Goal: Information Seeking & Learning: Check status

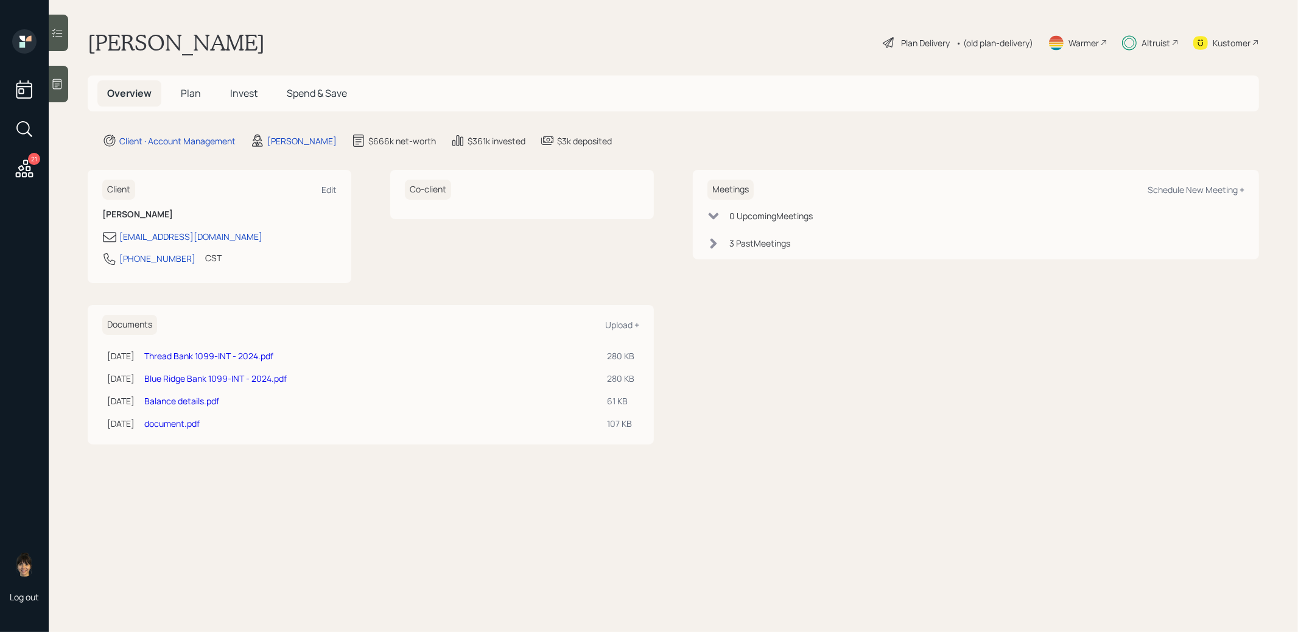
click at [242, 94] on span "Invest" at bounding box center [243, 92] width 27 height 13
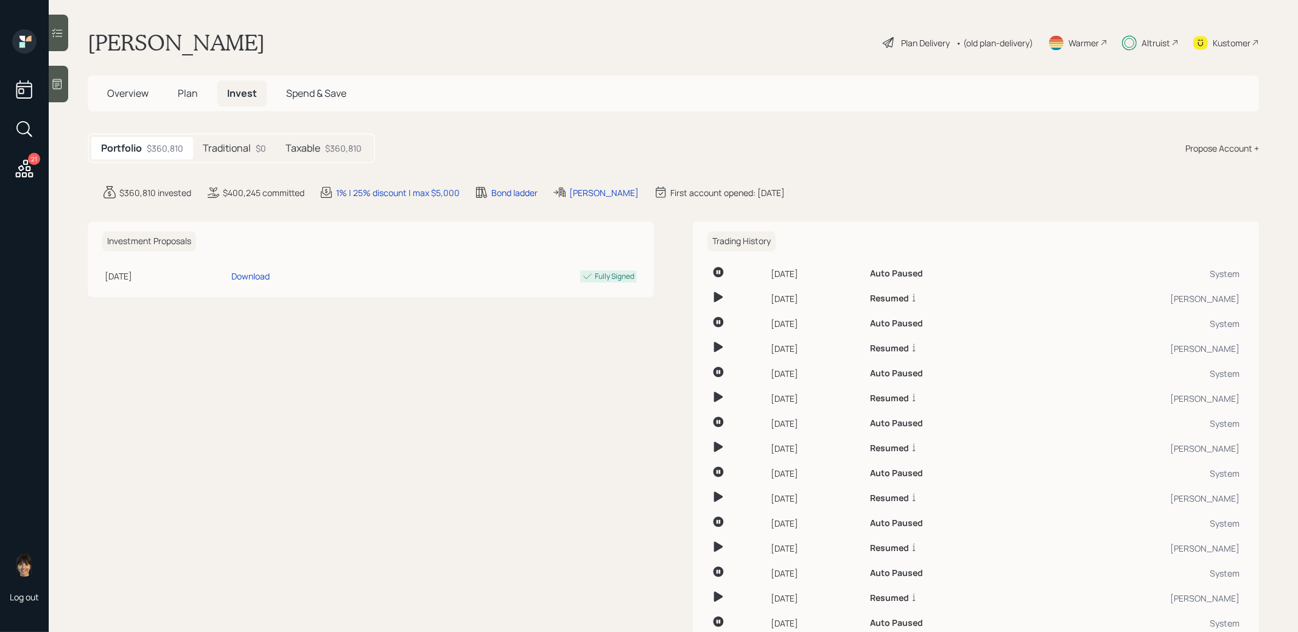
click at [325, 148] on div "$360,810" at bounding box center [343, 148] width 37 height 13
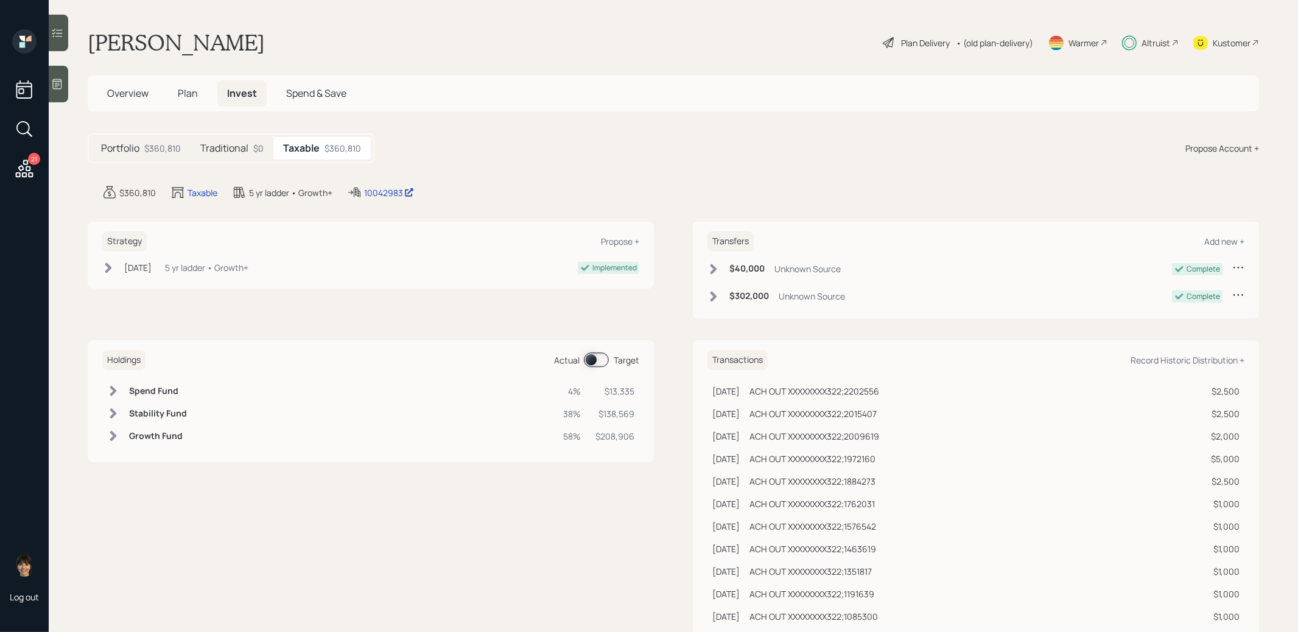
click at [596, 360] on span at bounding box center [596, 360] width 25 height 15
click at [599, 358] on span at bounding box center [596, 360] width 25 height 15
click at [63, 24] on div at bounding box center [58, 33] width 19 height 37
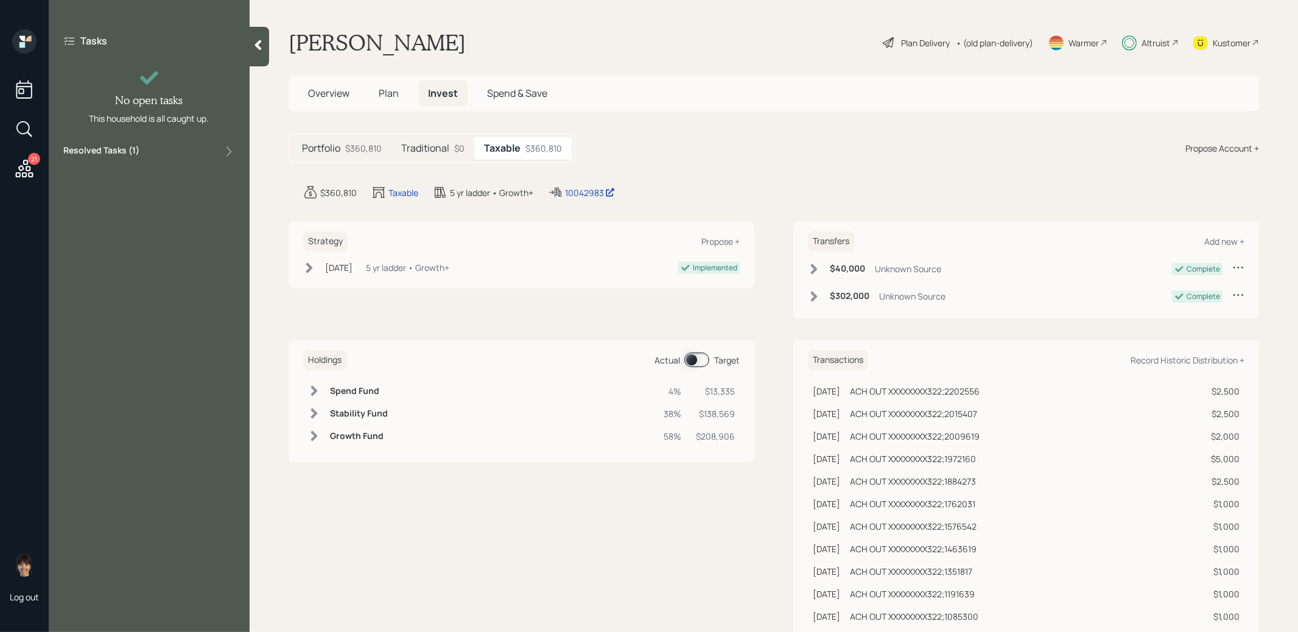
click at [104, 150] on label "Resolved Tasks ( 1 )" at bounding box center [101, 151] width 76 height 15
click at [169, 152] on div "Resolved Tasks ( 1 )" at bounding box center [149, 151] width 172 height 15
click at [578, 190] on div "10042983" at bounding box center [590, 192] width 50 height 13
click at [183, 150] on div "Resolved Tasks ( 1 )" at bounding box center [149, 151] width 172 height 15
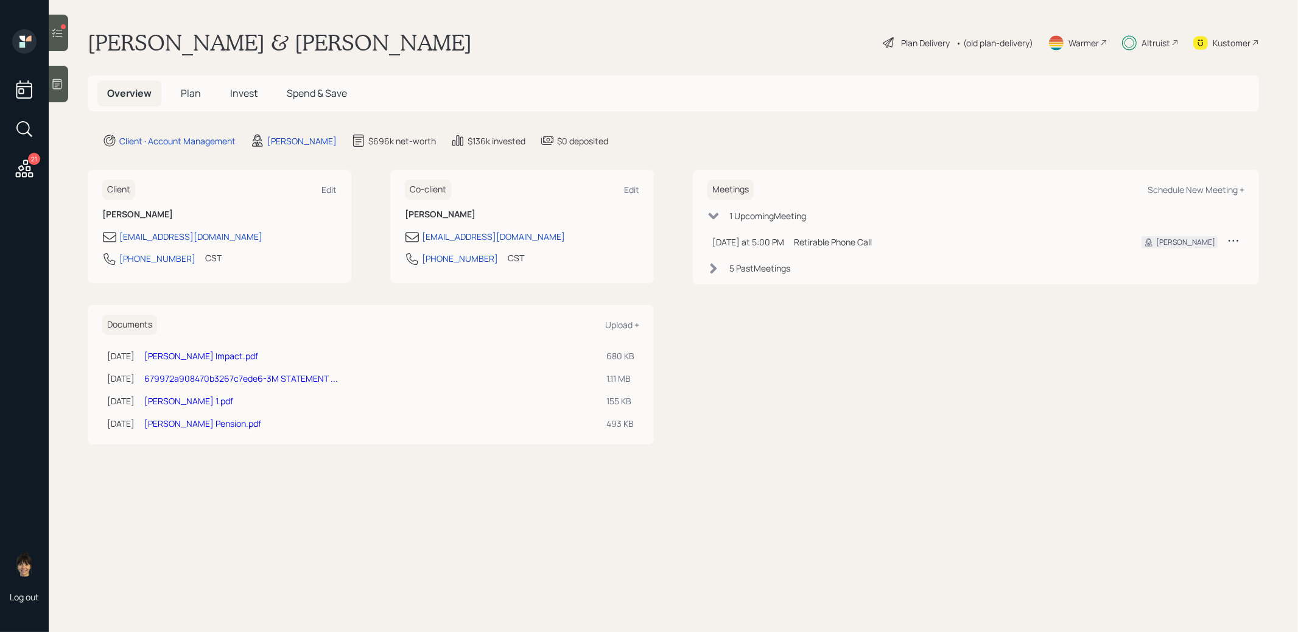
click at [237, 97] on span "Invest" at bounding box center [243, 92] width 27 height 13
